Goal: Information Seeking & Learning: Learn about a topic

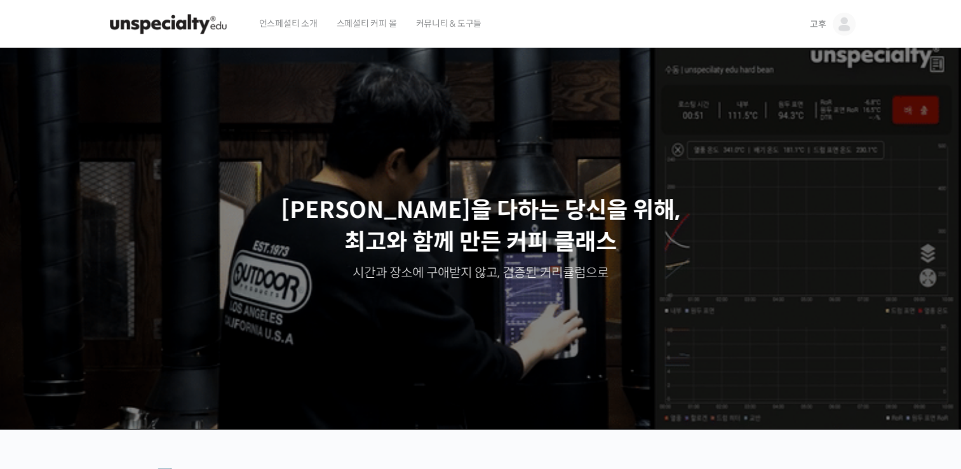
click at [823, 23] on span "고후" at bounding box center [818, 23] width 17 height 11
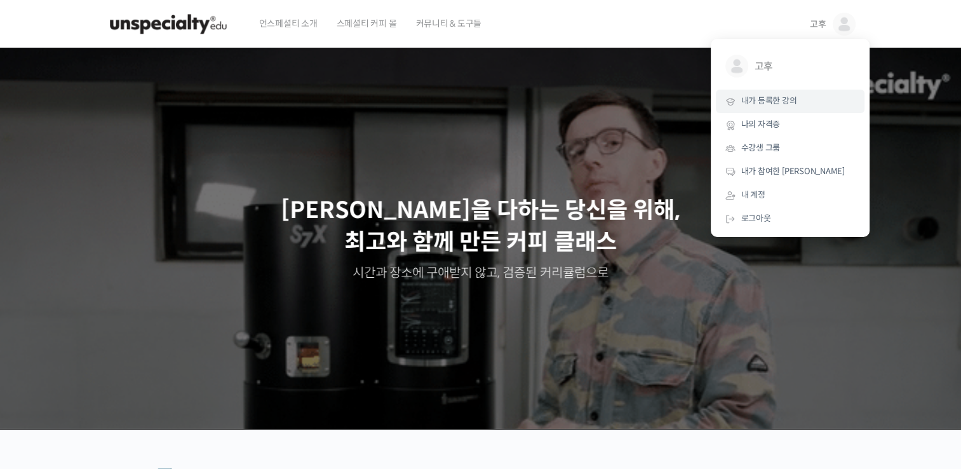
click at [756, 100] on span "내가 등록한 강의" at bounding box center [769, 100] width 56 height 11
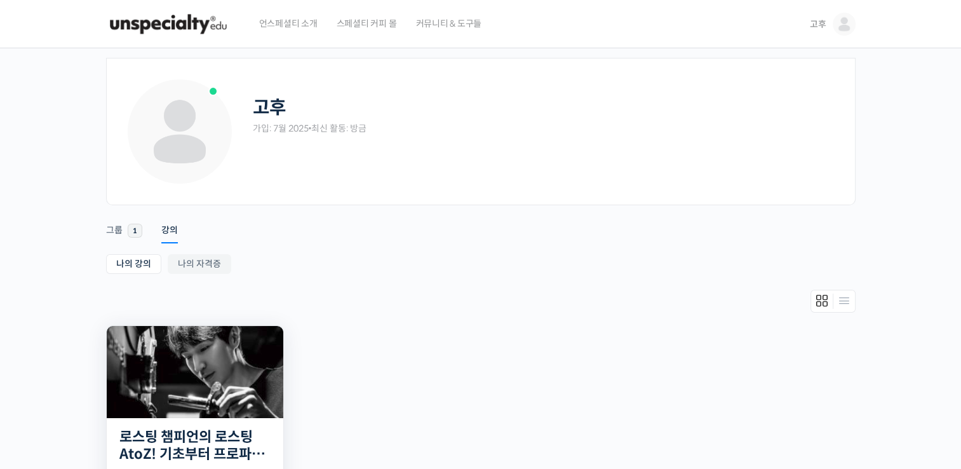
click at [273, 388] on img at bounding box center [195, 372] width 177 height 92
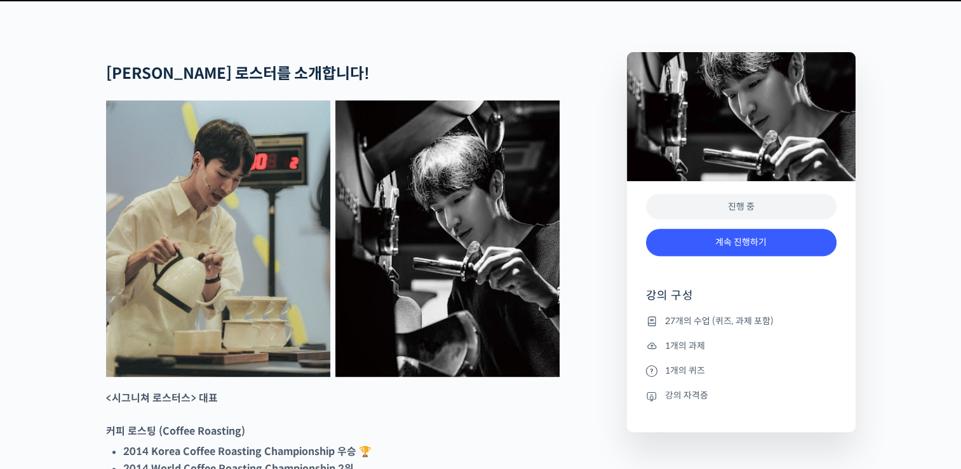
scroll to position [572, 0]
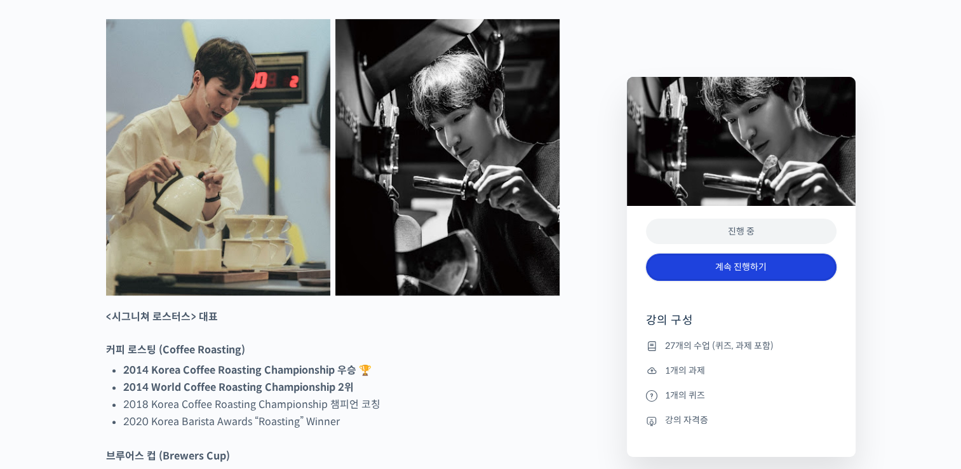
click at [670, 263] on link "계속 진행하기" at bounding box center [741, 266] width 191 height 27
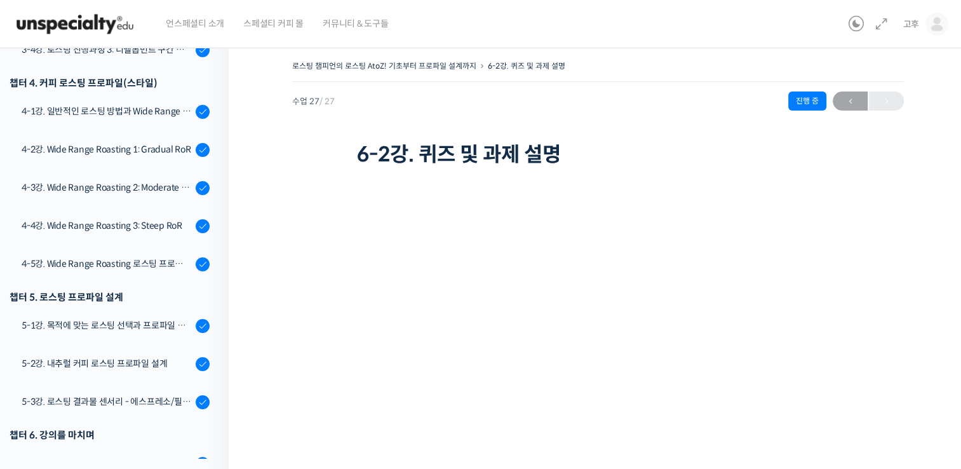
scroll to position [830, 0]
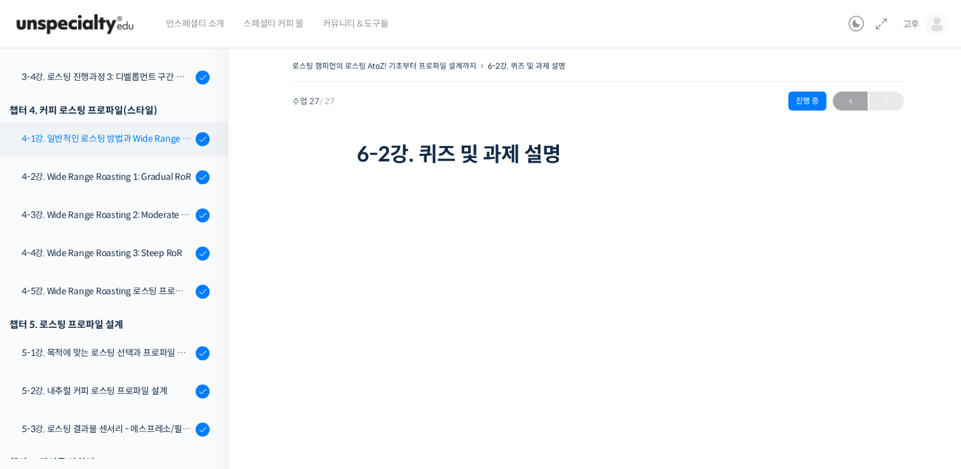
click at [102, 136] on div "4-1강. 일반적인 로스팅 방법과 Wide Range Roasting" at bounding box center [107, 139] width 170 height 14
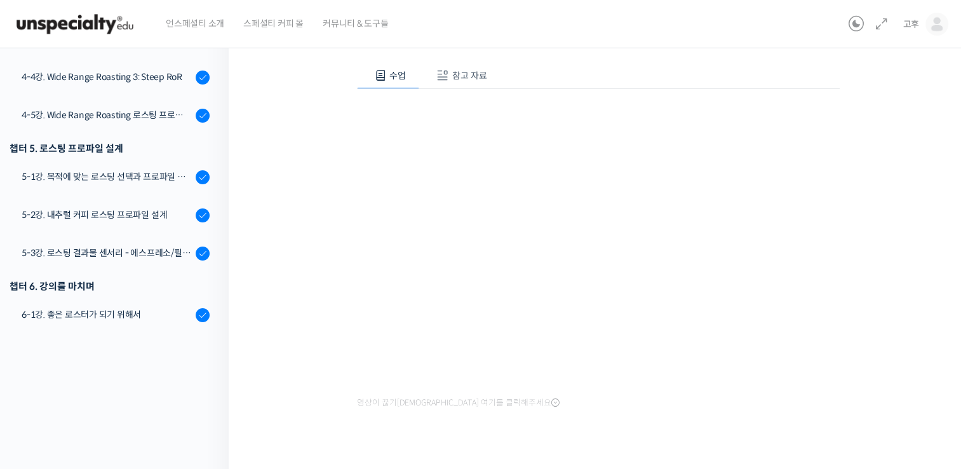
scroll to position [846, 0]
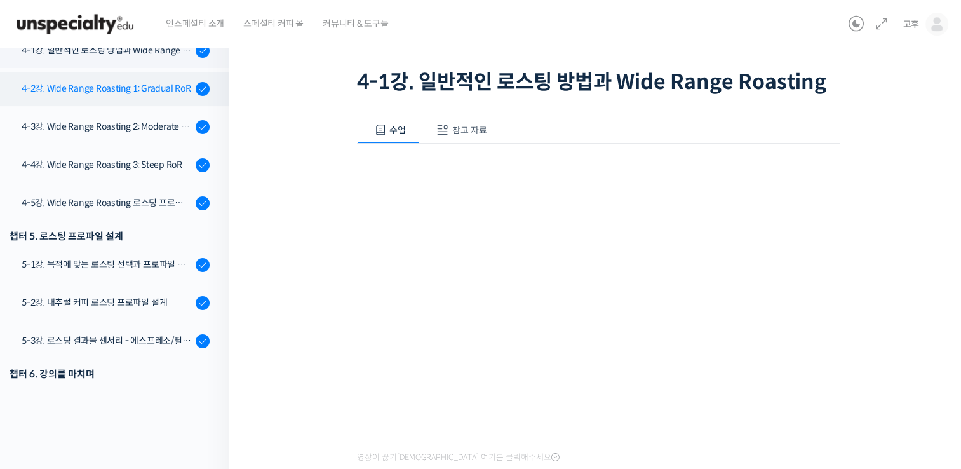
click at [127, 93] on div "4-2강. Wide Range Roasting 1: Gradual RoR" at bounding box center [107, 88] width 170 height 14
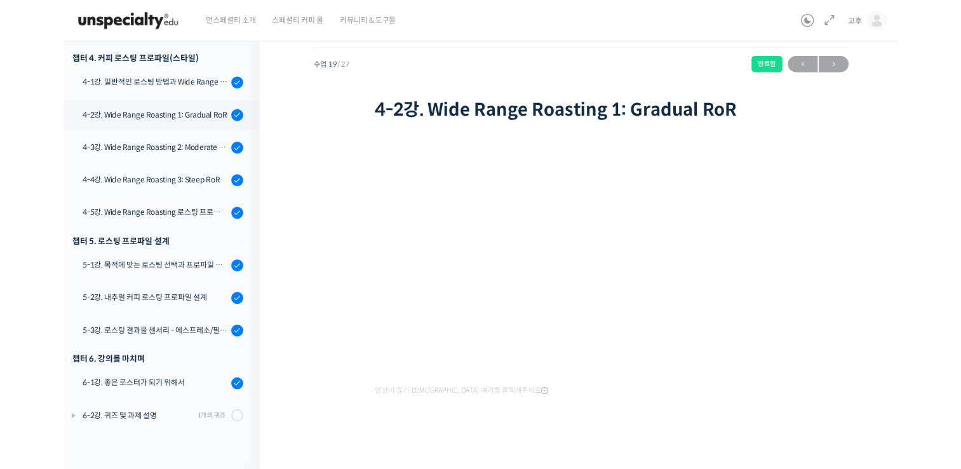
scroll to position [846, 0]
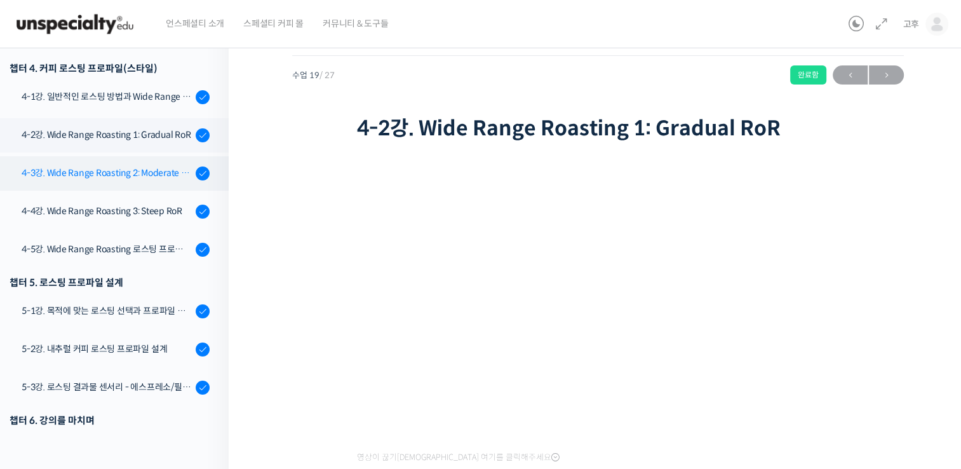
click at [68, 184] on link "4-3강. Wide Range Roasting 2: Moderate RoR" at bounding box center [111, 173] width 235 height 34
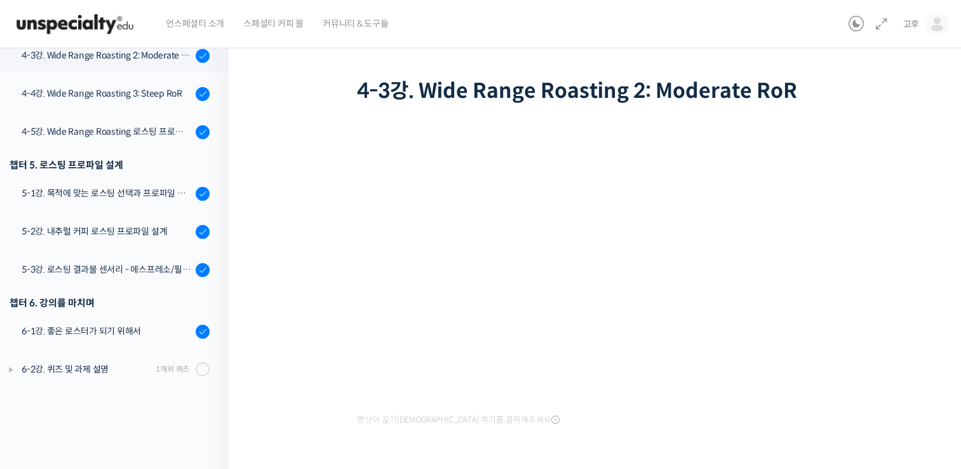
scroll to position [846, 0]
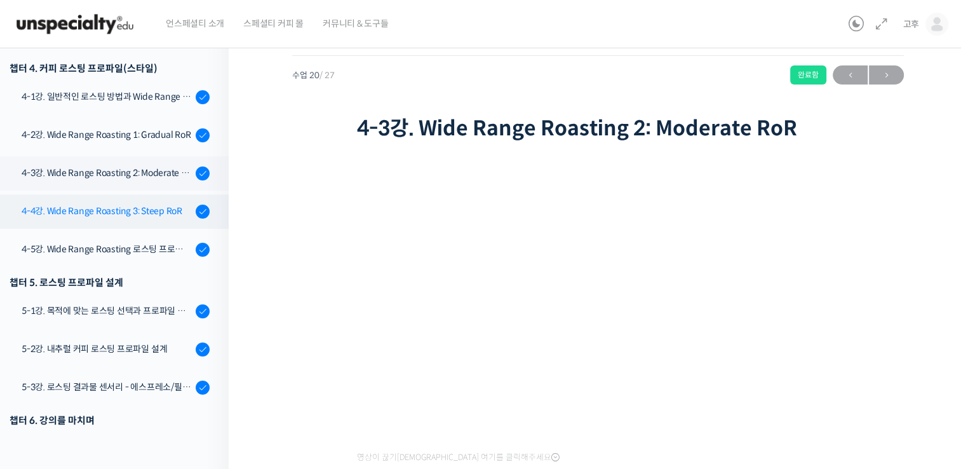
click at [104, 214] on div "4-4강. Wide Range Roasting 3: Steep RoR" at bounding box center [107, 211] width 170 height 14
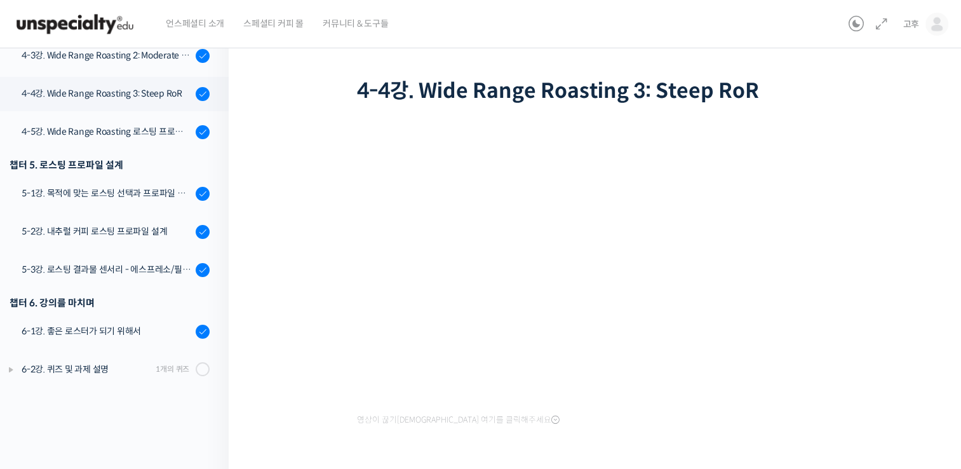
scroll to position [846, 0]
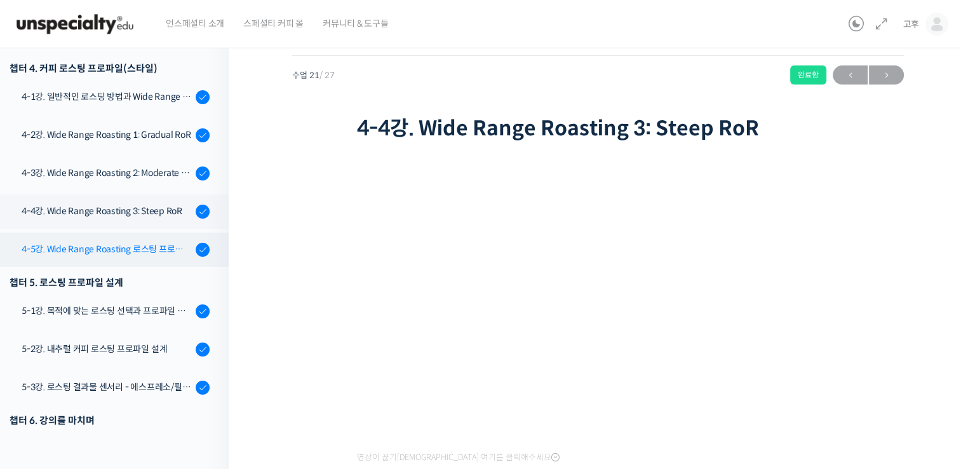
click at [57, 249] on div "4-5강. Wide Range Roasting 로스팅 프로파일 비교" at bounding box center [107, 249] width 170 height 14
click at [126, 251] on div "4-5강. Wide Range Roasting 로스팅 프로파일 비교" at bounding box center [107, 249] width 170 height 14
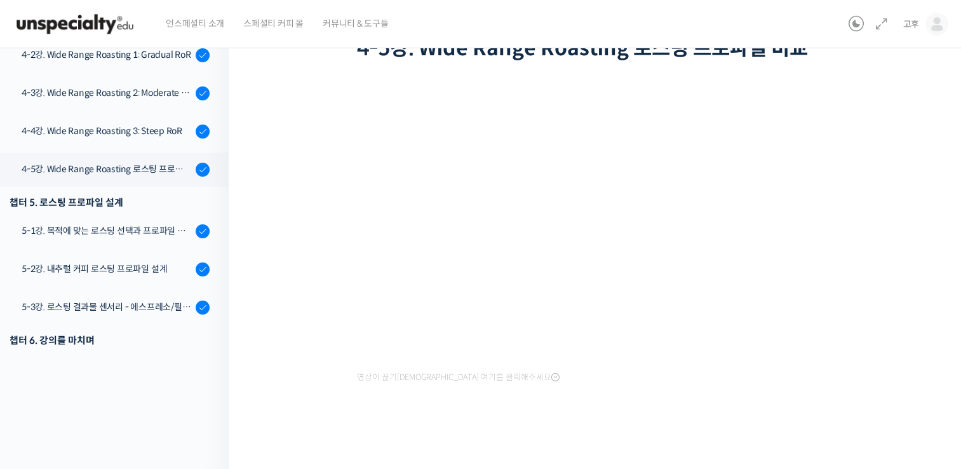
scroll to position [26, 0]
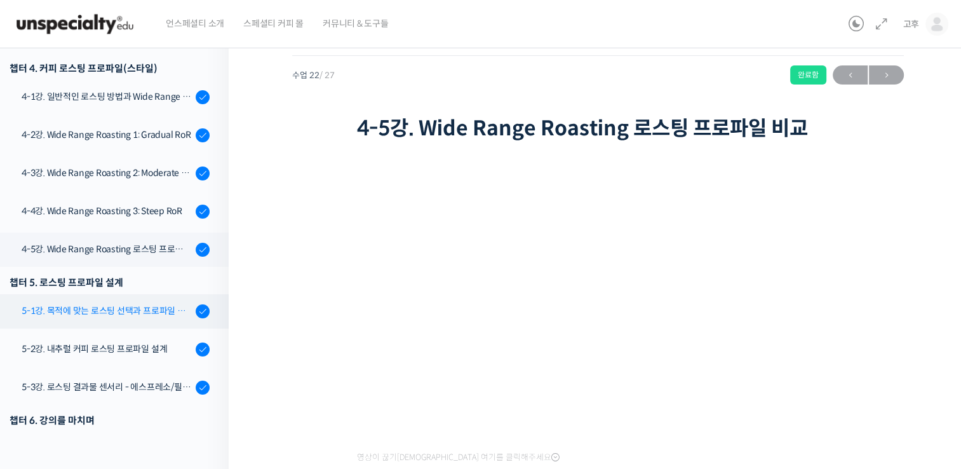
click at [147, 310] on div "5-1강. 목적에 맞는 로스팅 선택과 프로파일 설계" at bounding box center [107, 311] width 170 height 14
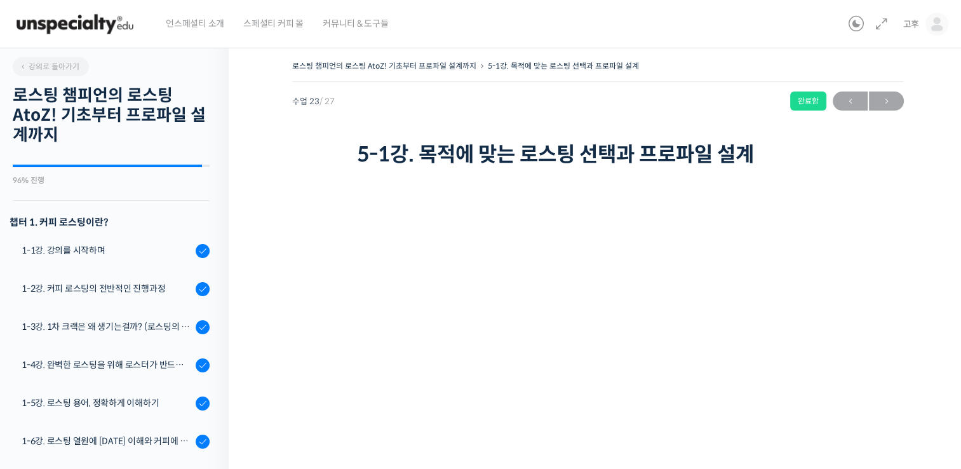
scroll to position [926, 0]
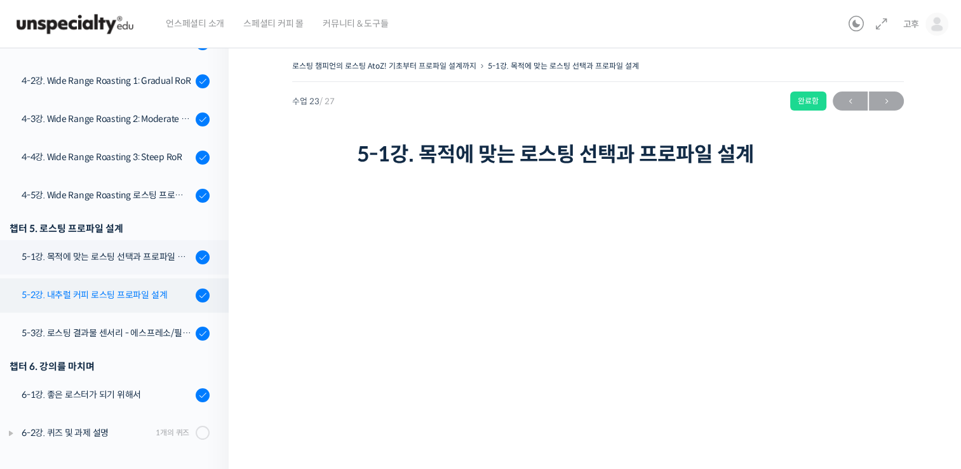
click at [140, 295] on div "5-2강. 내추럴 커피 로스팅 프로파일 설계" at bounding box center [107, 295] width 170 height 14
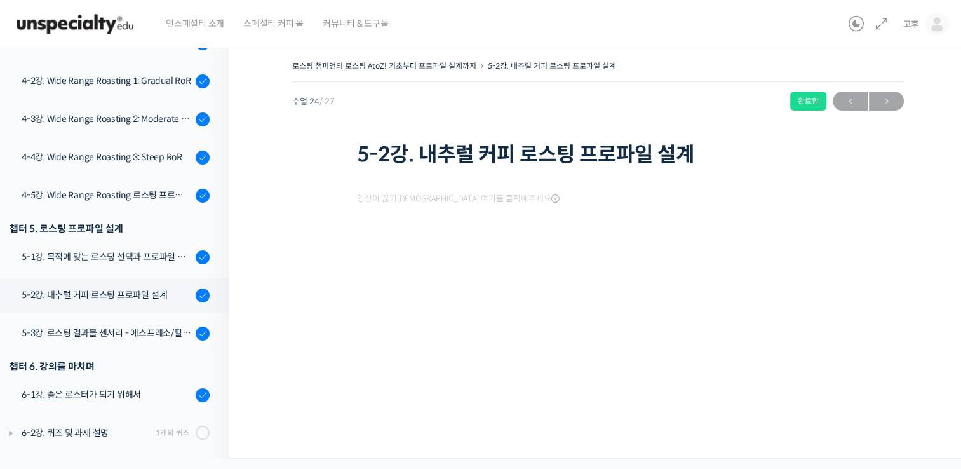
scroll to position [926, 0]
click at [122, 324] on link "5-3강. 로스팅 결과물 센서리 - 에스프레소/필터 커피" at bounding box center [111, 333] width 235 height 34
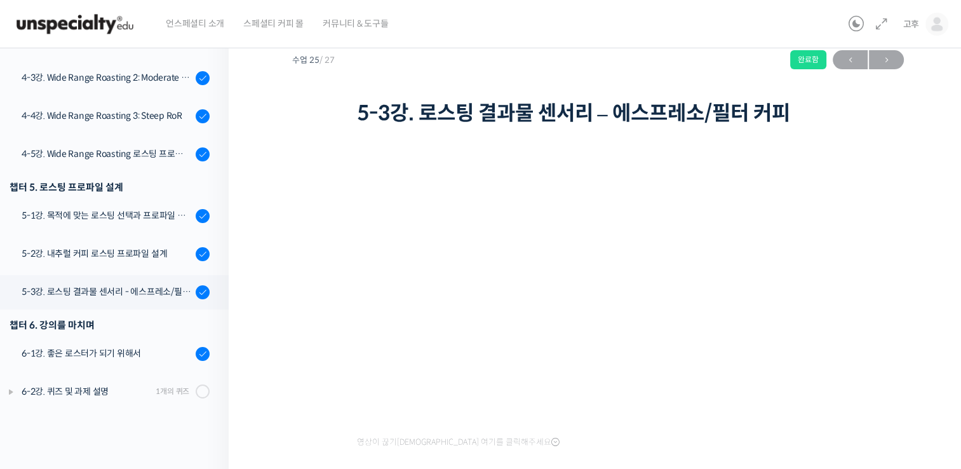
scroll to position [64, 0]
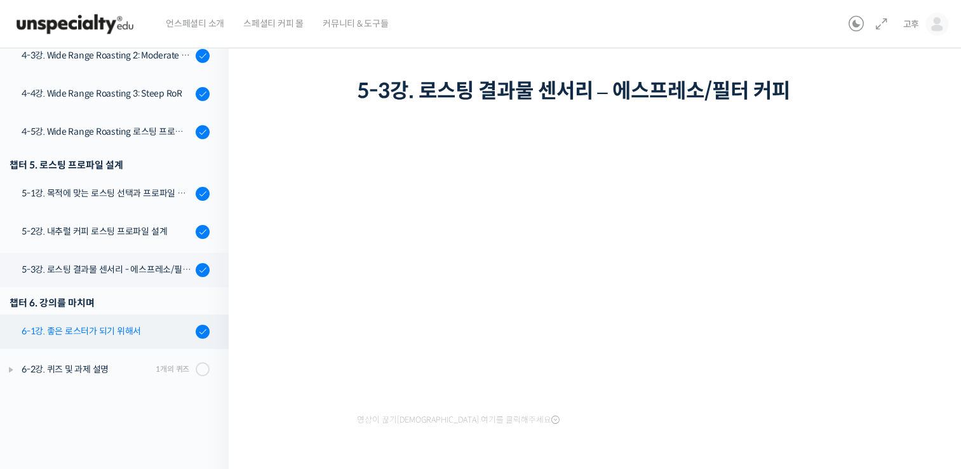
click at [115, 321] on link "6-1강. 좋은 로스터가 되기 위해서" at bounding box center [111, 331] width 235 height 34
click at [196, 338] on div at bounding box center [203, 331] width 14 height 15
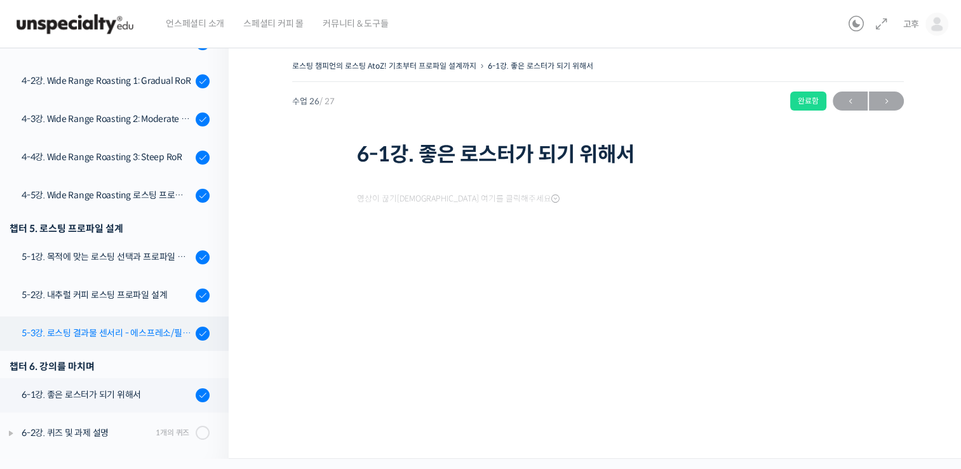
scroll to position [926, 0]
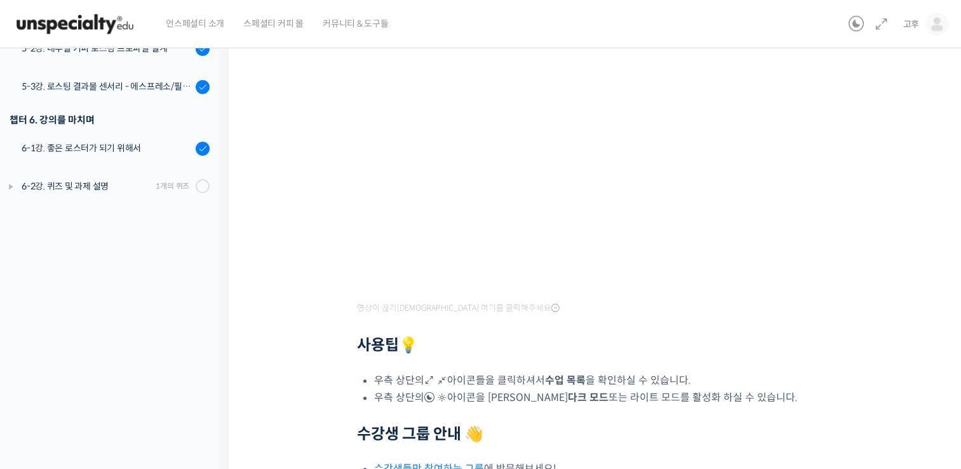
scroll to position [244, 0]
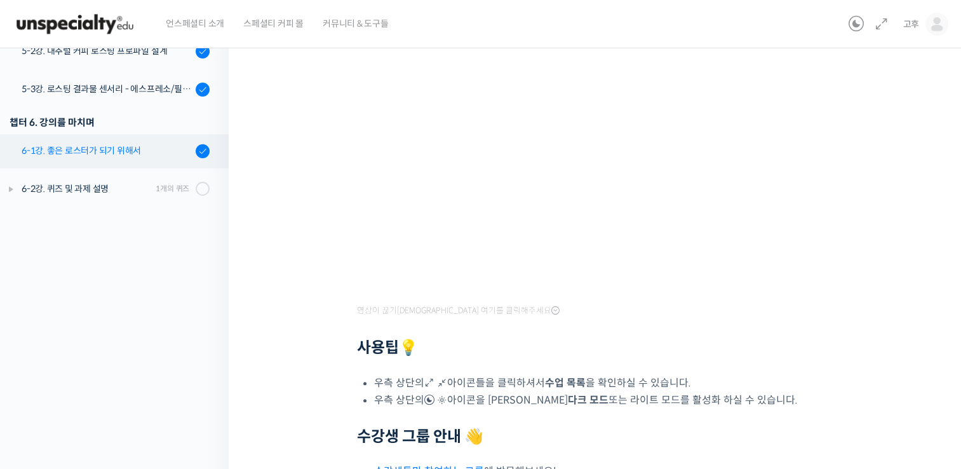
click at [116, 161] on link "6-1강. 좋은 로스터가 되기 위해서" at bounding box center [111, 151] width 235 height 34
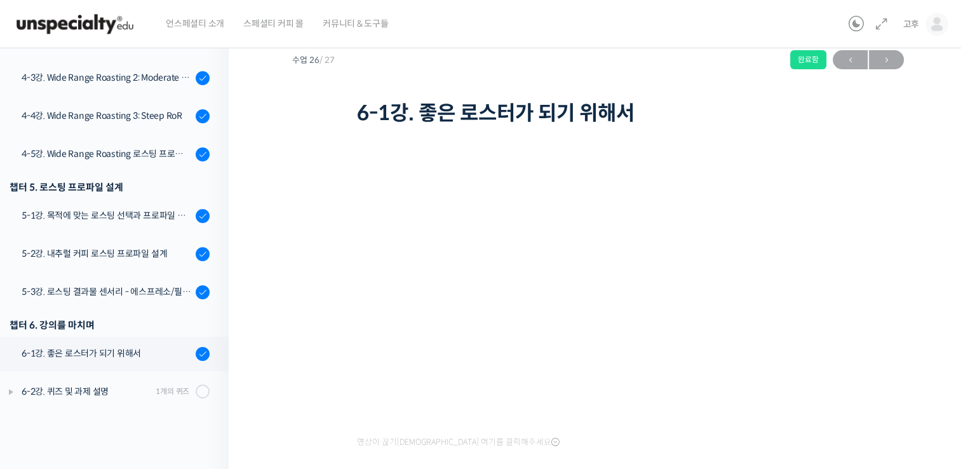
scroll to position [64, 0]
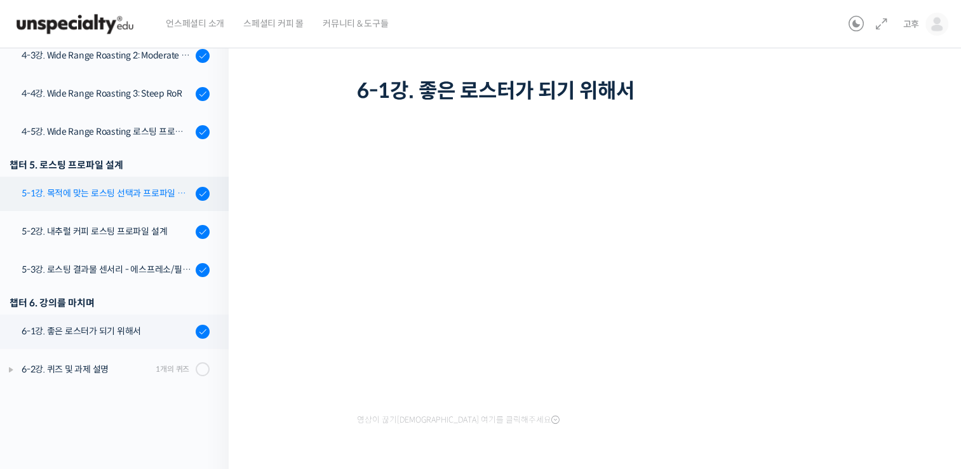
click at [145, 199] on div "5-1강. 목적에 맞는 로스팅 선택과 프로파일 설계" at bounding box center [107, 193] width 170 height 14
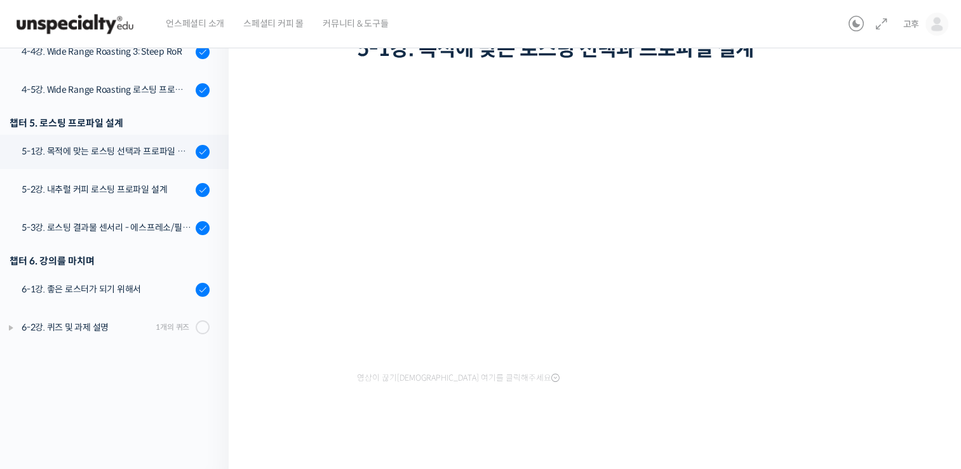
scroll to position [106, 0]
